Goal: Find specific page/section: Find specific page/section

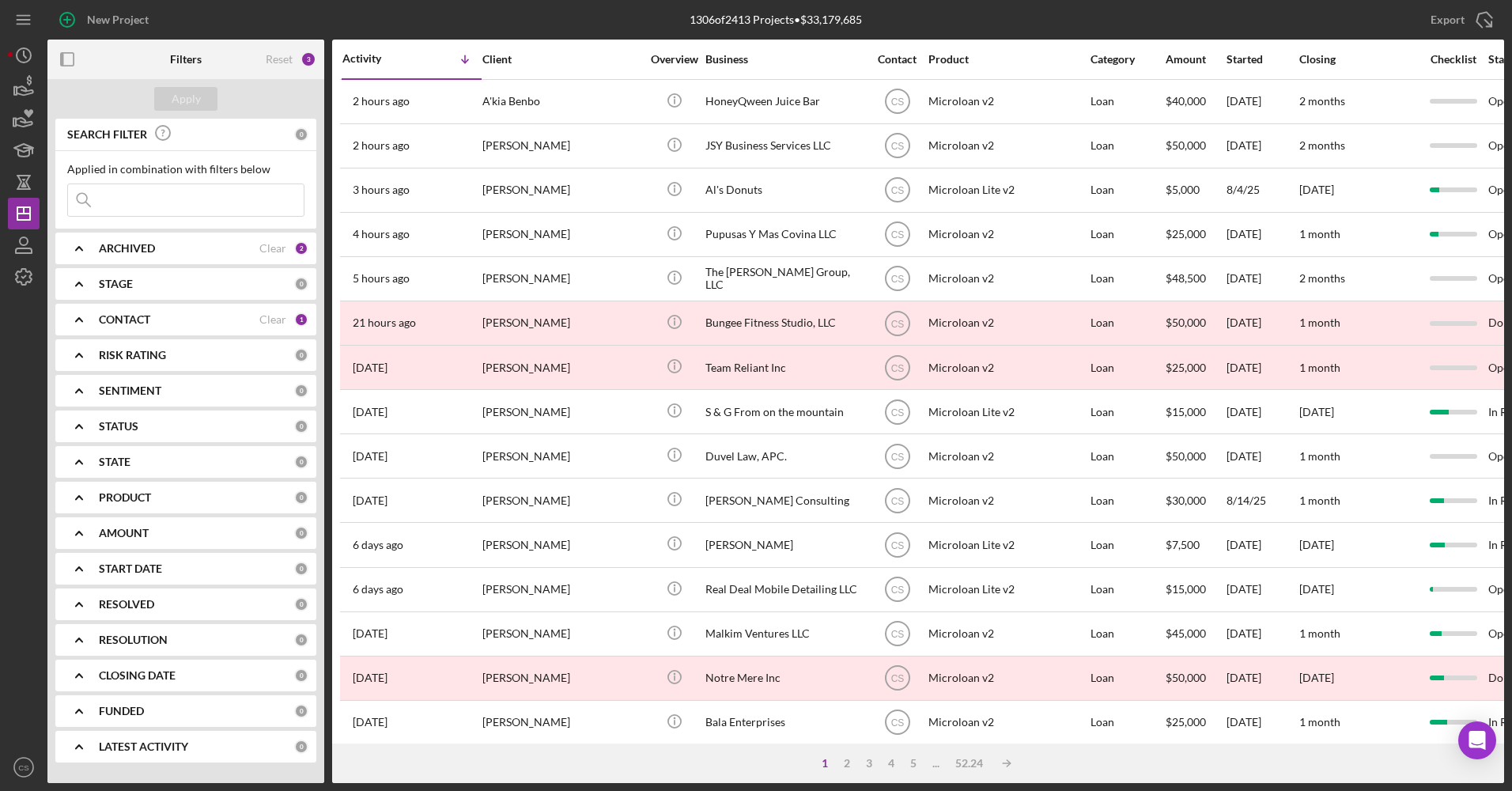
click at [205, 194] on input at bounding box center [186, 200] width 236 height 32
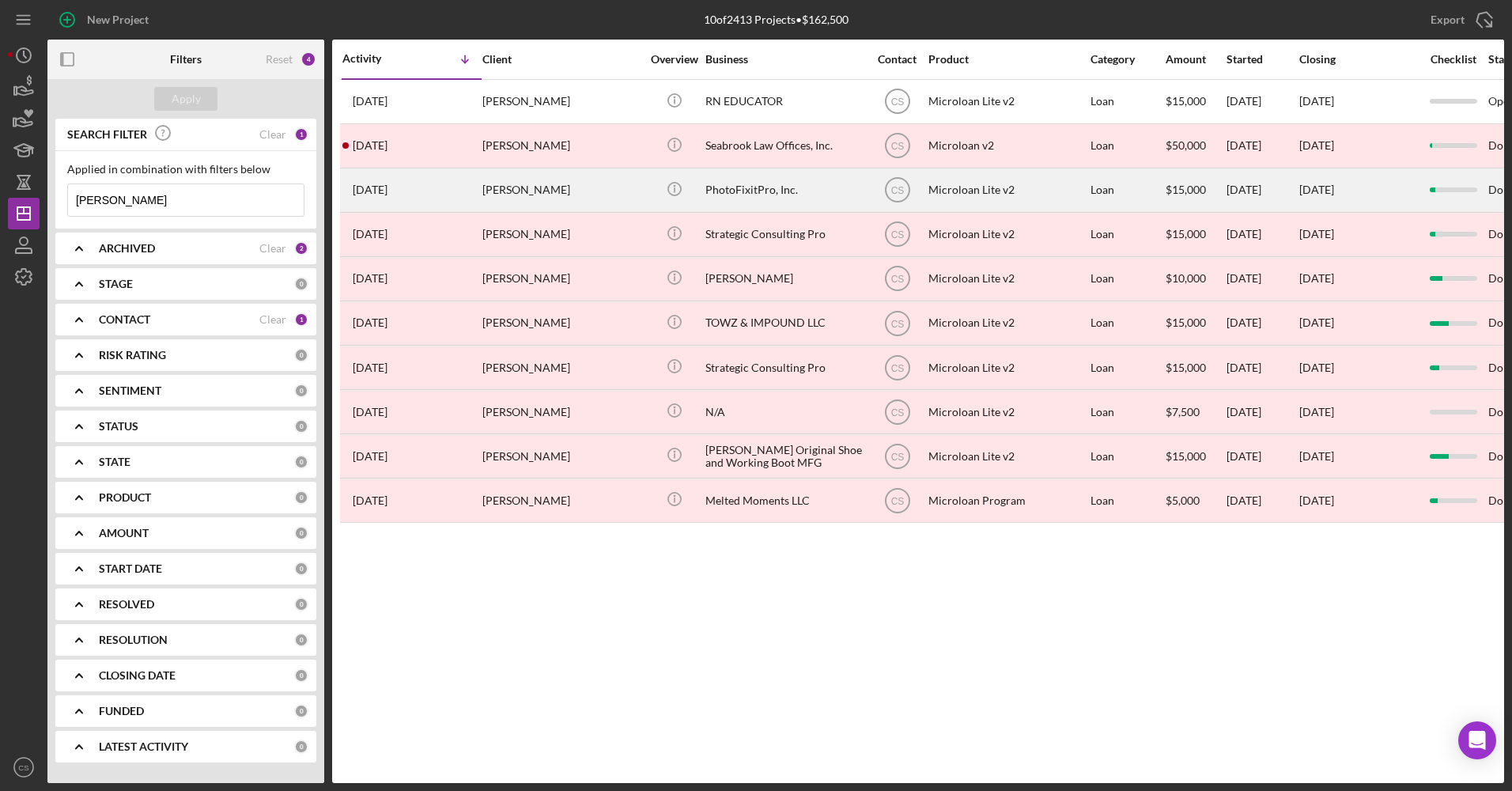
type input "[PERSON_NAME]"
click at [799, 198] on div "PhotoFixitPro, Inc." at bounding box center [784, 190] width 158 height 42
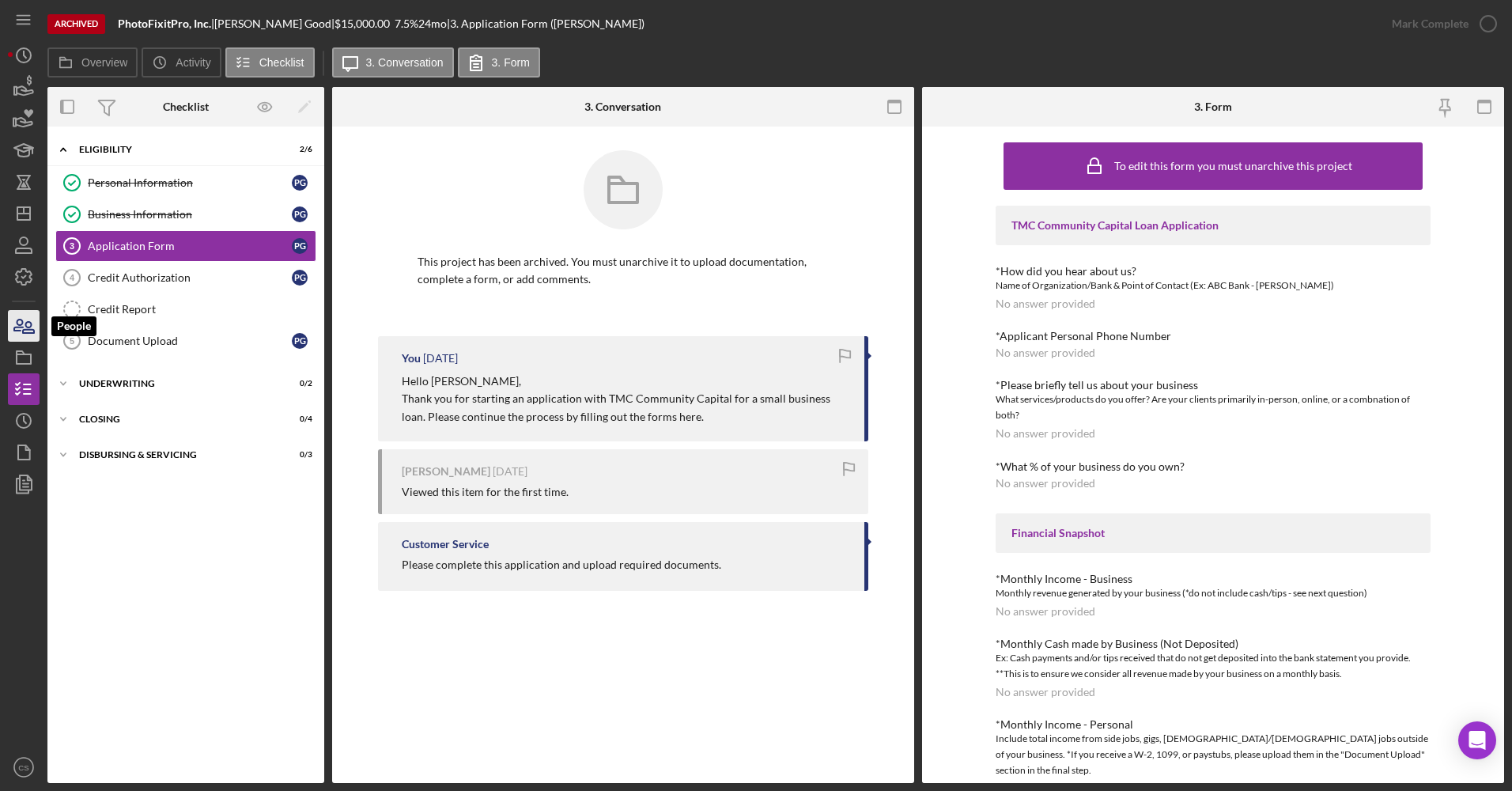
click at [17, 327] on icon "button" at bounding box center [18, 325] width 9 height 11
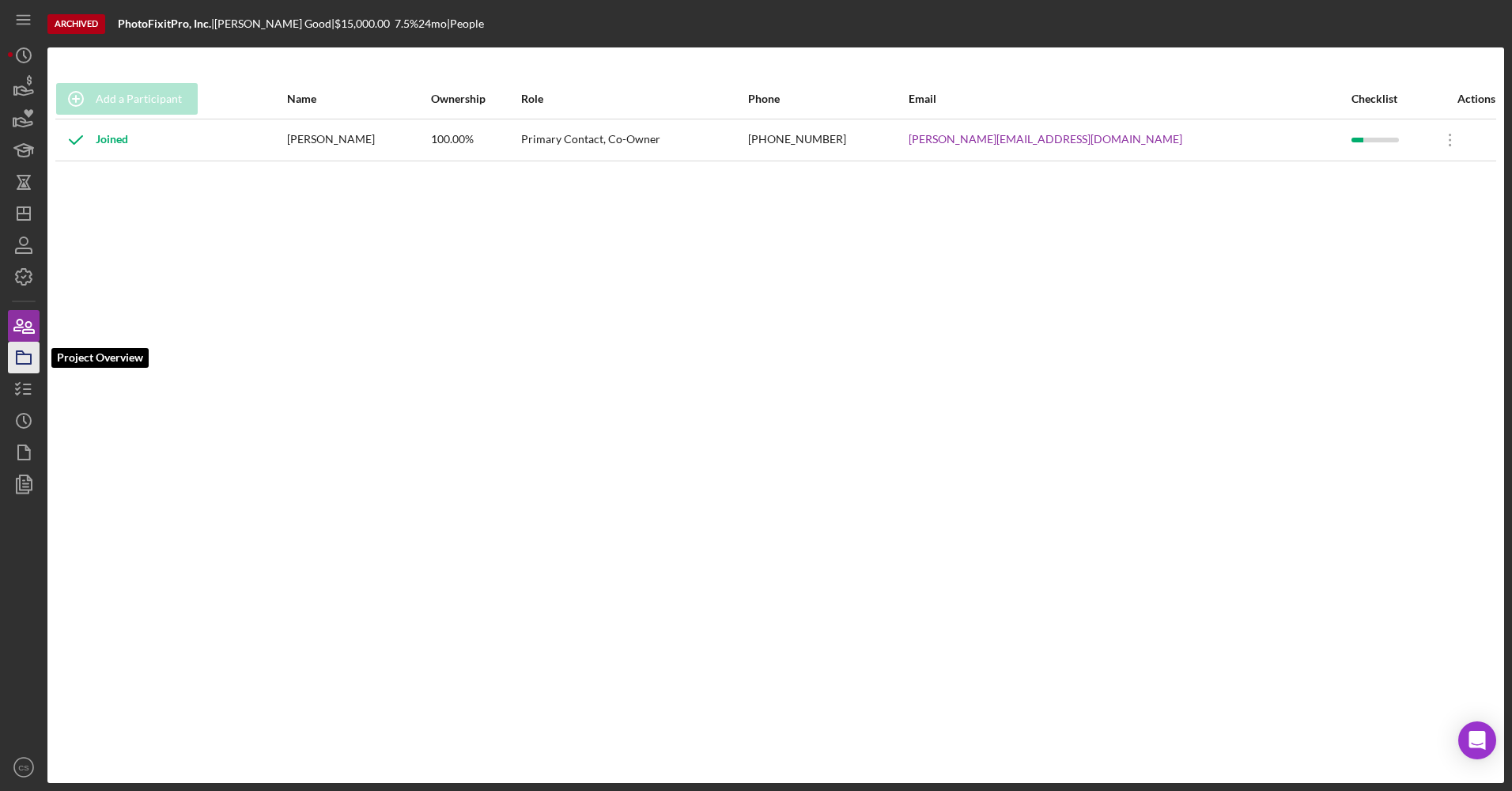
click at [26, 356] on icon "button" at bounding box center [24, 357] width 39 height 39
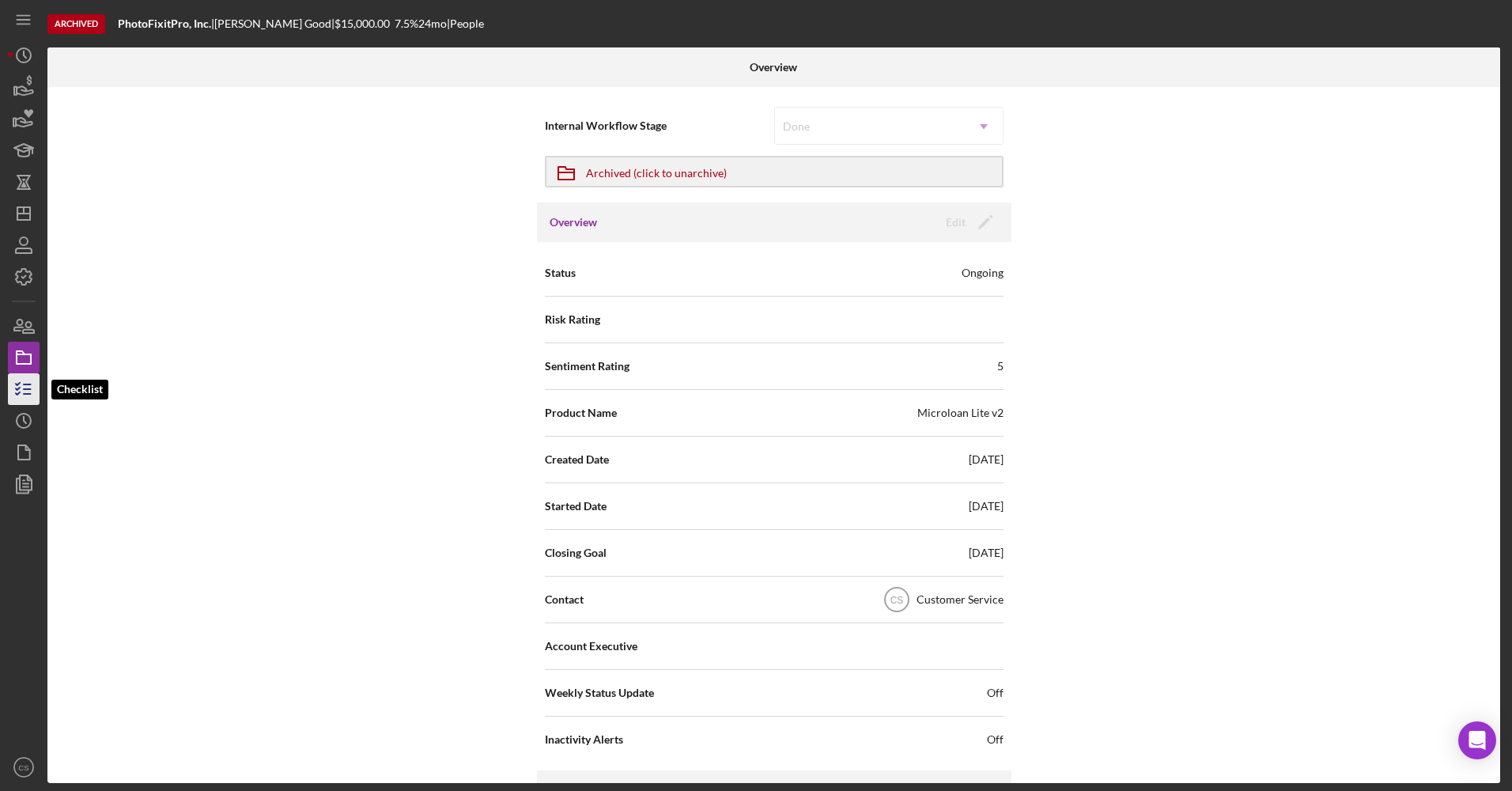
click at [24, 392] on icon "button" at bounding box center [24, 389] width 39 height 39
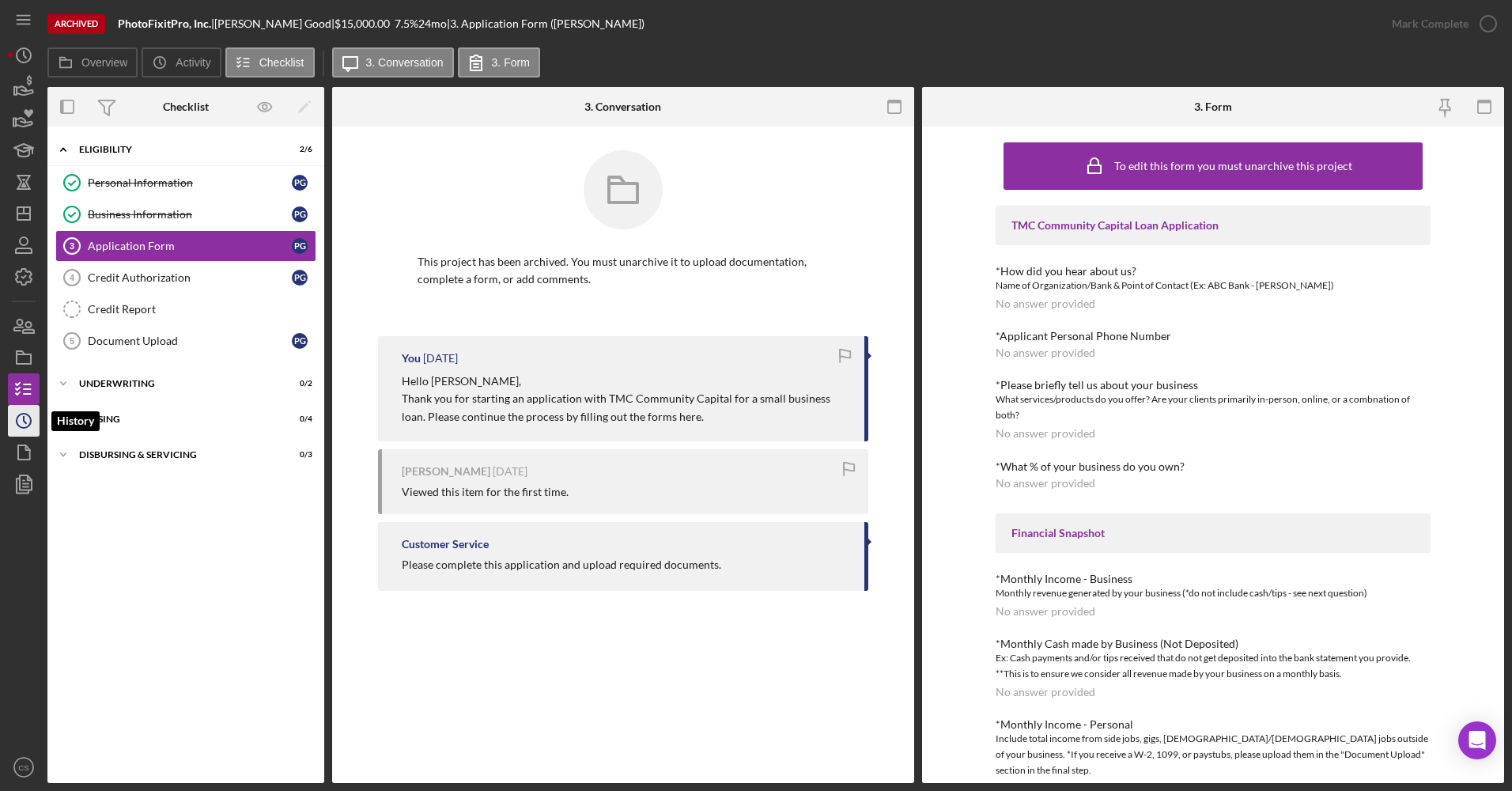
click at [28, 422] on icon "Icon/History" at bounding box center [24, 420] width 39 height 39
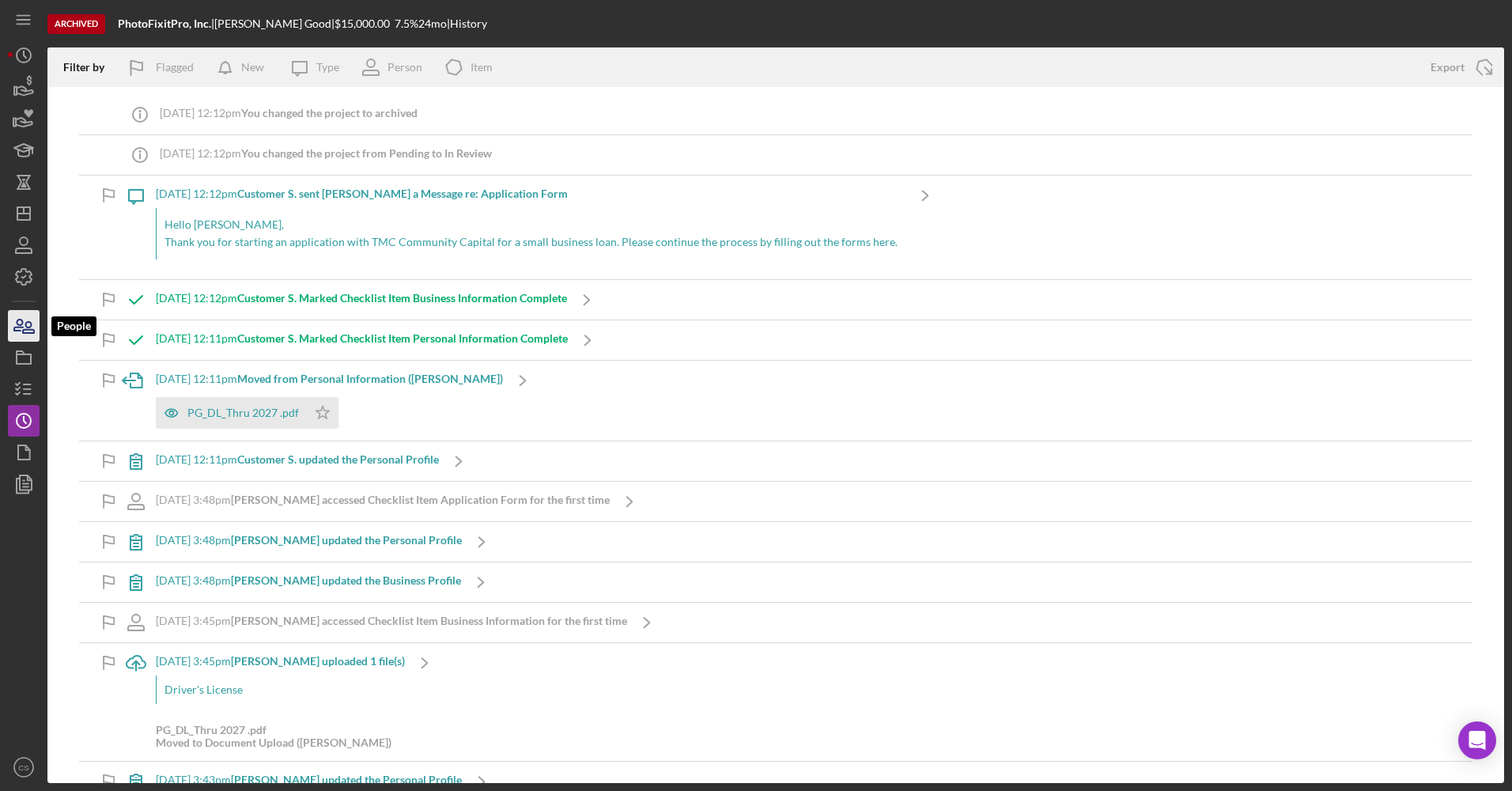
click at [20, 328] on icon "button" at bounding box center [18, 325] width 9 height 11
